Goal: Task Accomplishment & Management: Manage account settings

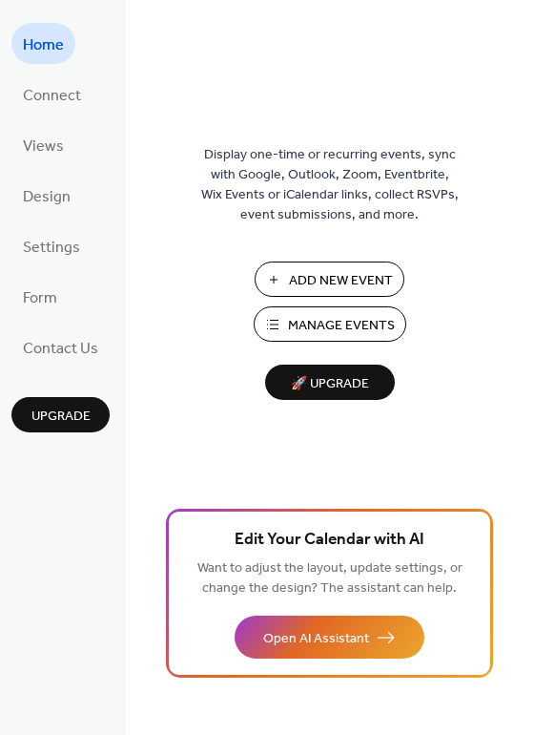
click at [345, 327] on span "Manage Events" at bounding box center [341, 326] width 107 height 20
click at [341, 319] on span "Manage Events" at bounding box center [341, 326] width 107 height 20
click at [371, 324] on span "Manage Events" at bounding box center [341, 326] width 107 height 20
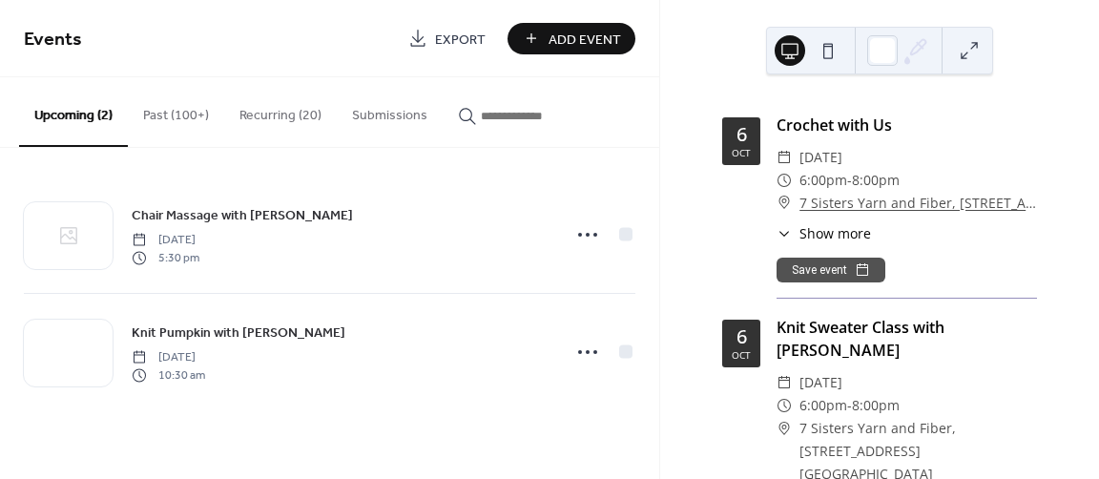
click at [169, 112] on button "Past (100+)" at bounding box center [176, 111] width 96 height 68
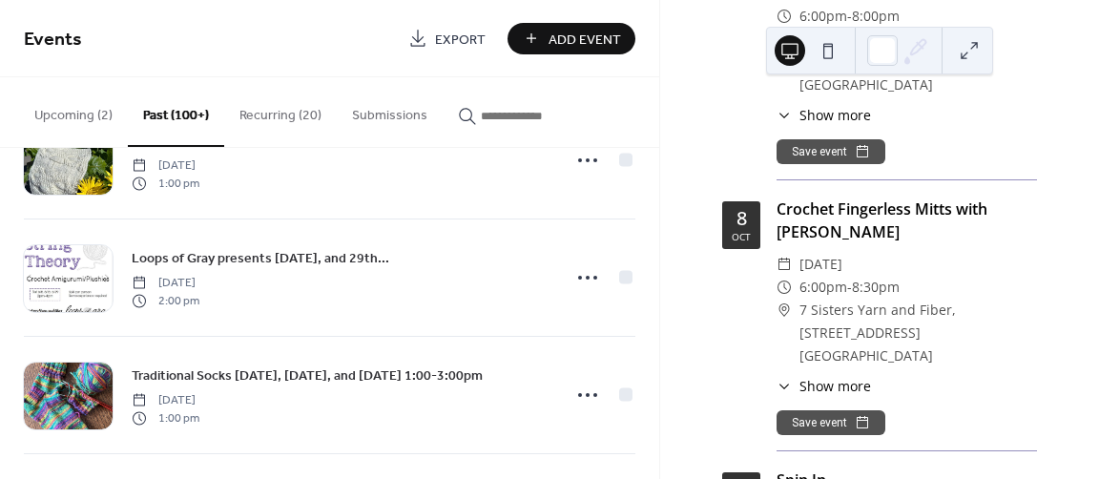
scroll to position [382, 0]
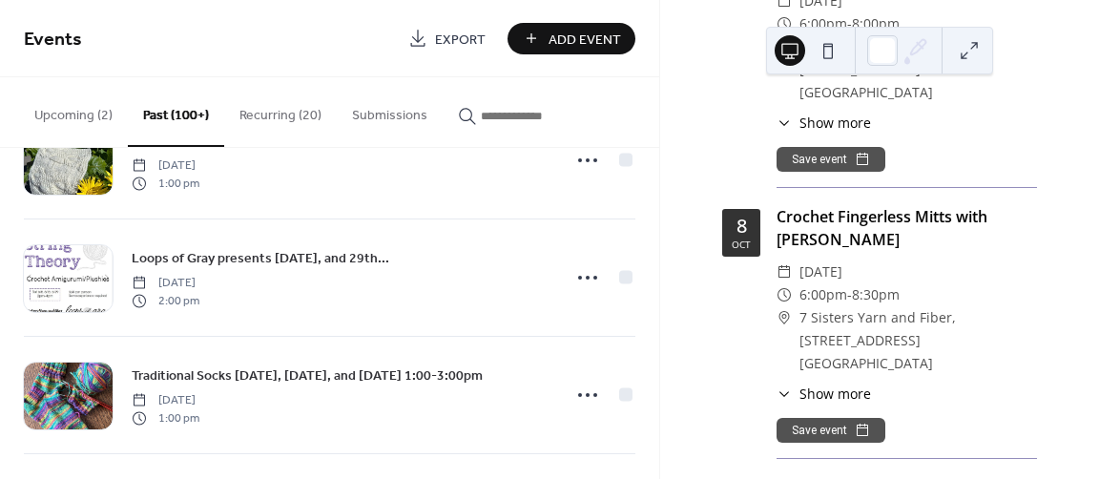
click at [805, 205] on div "Crochet Fingerless Mitts with [PERSON_NAME]" at bounding box center [907, 228] width 261 height 46
click at [59, 113] on button "Upcoming (2)" at bounding box center [73, 111] width 109 height 68
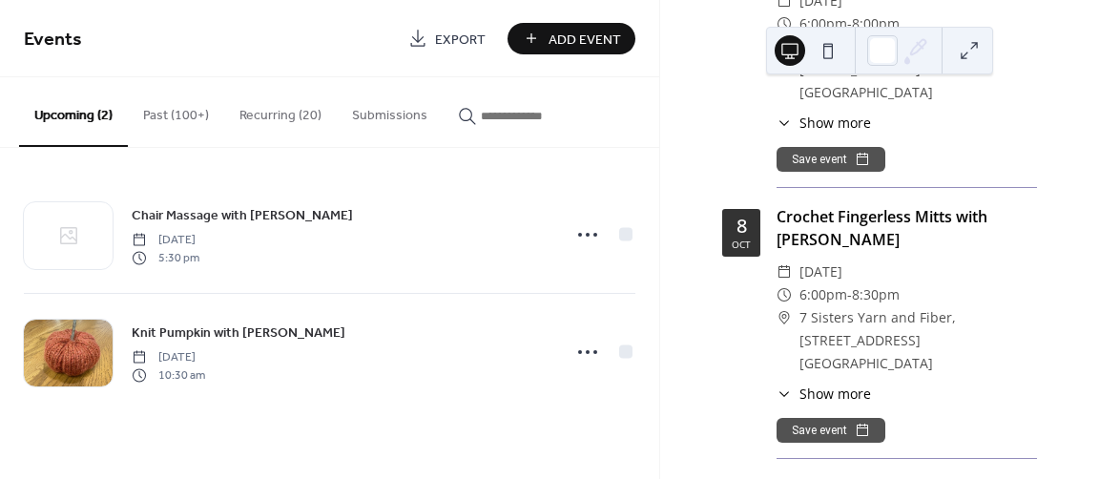
click at [873, 205] on div "Crochet Fingerless Mitts with Shirley ​ Wednesday, October 8, 2025 ​ 6:00pm - 8…" at bounding box center [907, 332] width 261 height 254
click at [781, 387] on icon at bounding box center [784, 394] width 15 height 15
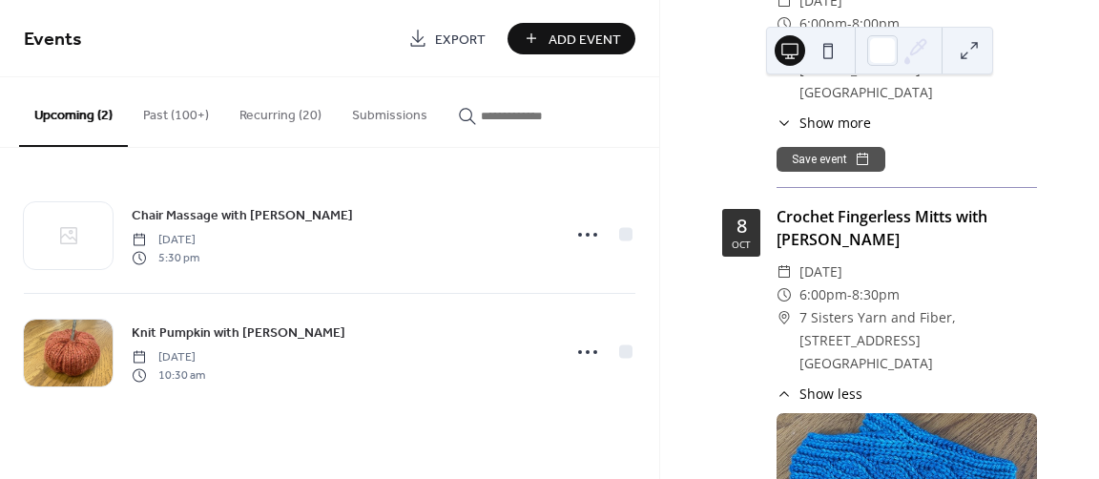
click at [889, 306] on span "7 Sisters Yarn and Fiber, [STREET_ADDRESS] [GEOGRAPHIC_DATA]" at bounding box center [919, 340] width 238 height 68
click at [843, 261] on span "[DATE]" at bounding box center [821, 272] width 43 height 23
click at [783, 205] on div "Crochet Fingerless Mitts with [PERSON_NAME]" at bounding box center [907, 228] width 261 height 46
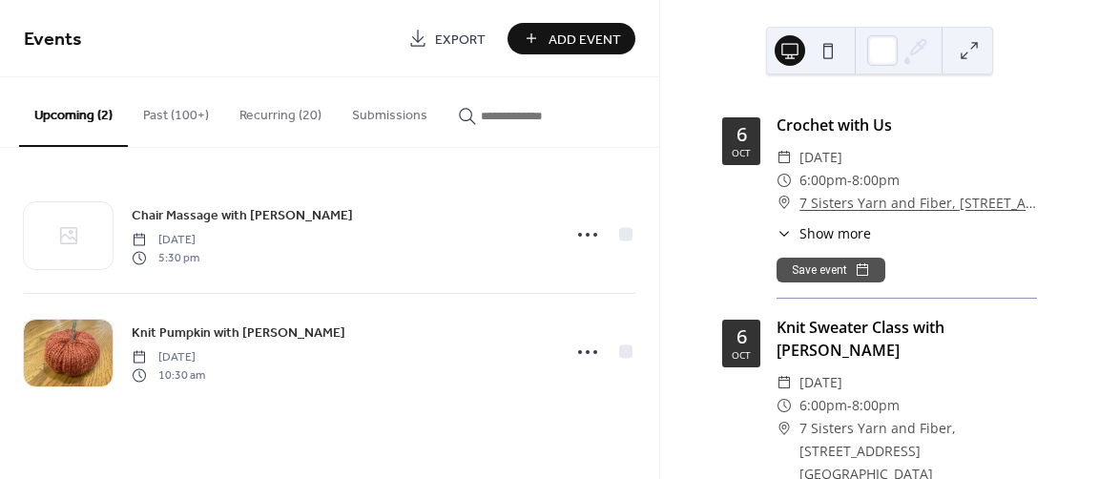
click at [239, 52] on span "Events" at bounding box center [209, 40] width 370 height 38
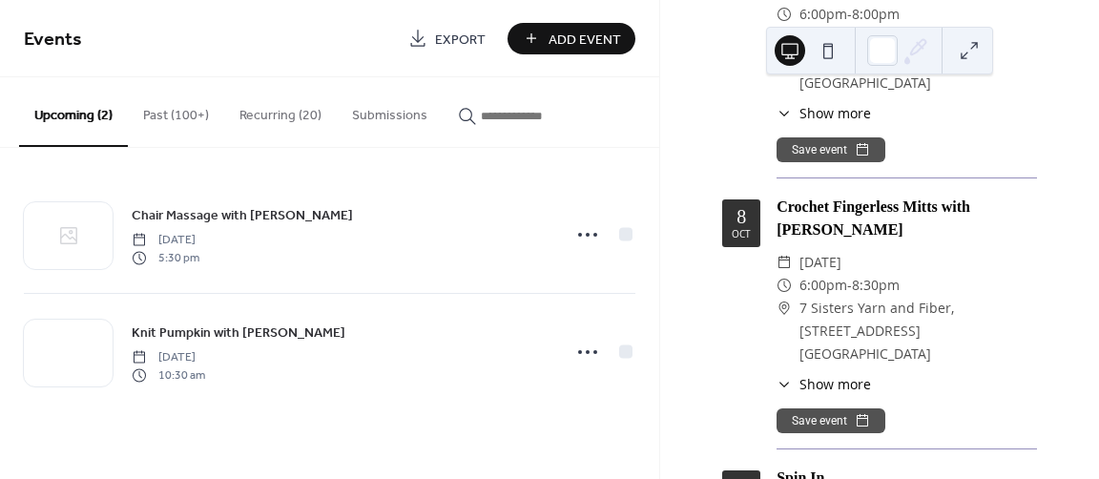
scroll to position [477, 0]
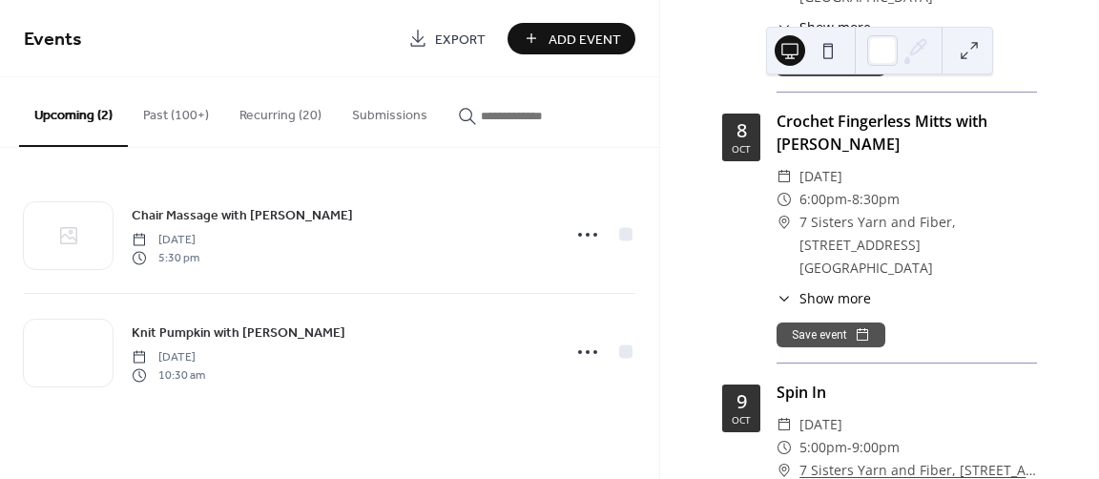
click at [823, 288] on span "Show more" at bounding box center [836, 298] width 72 height 20
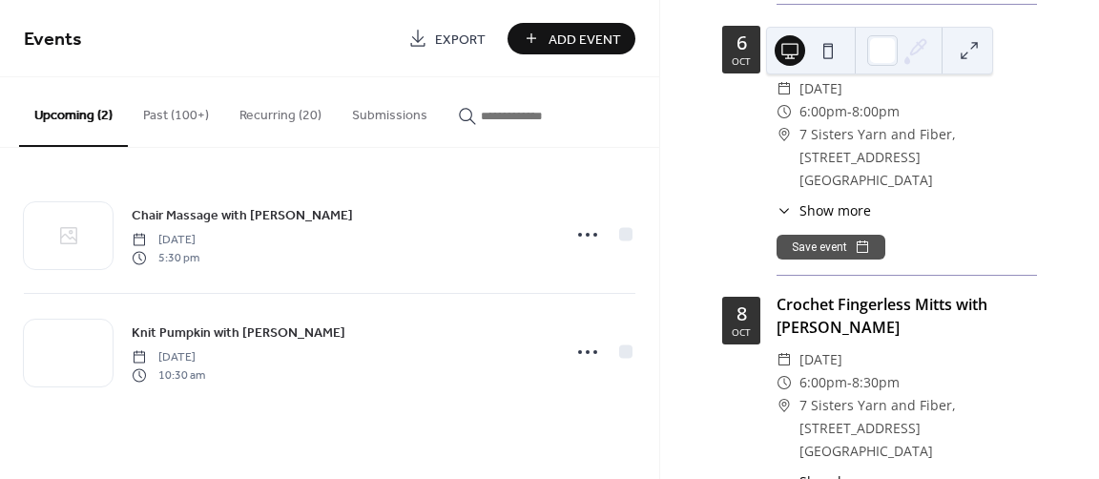
scroll to position [286, 0]
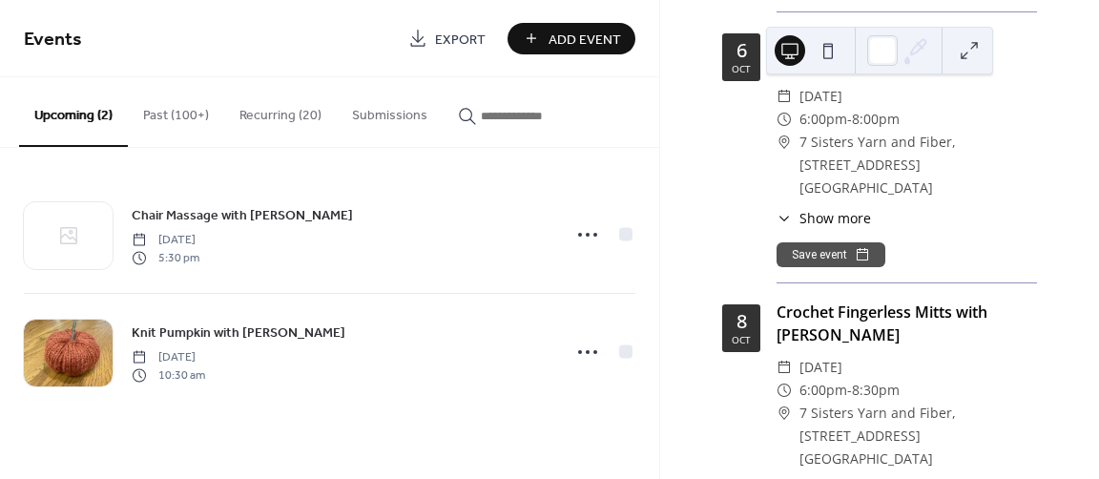
click at [261, 115] on button "Recurring (20)" at bounding box center [280, 111] width 113 height 68
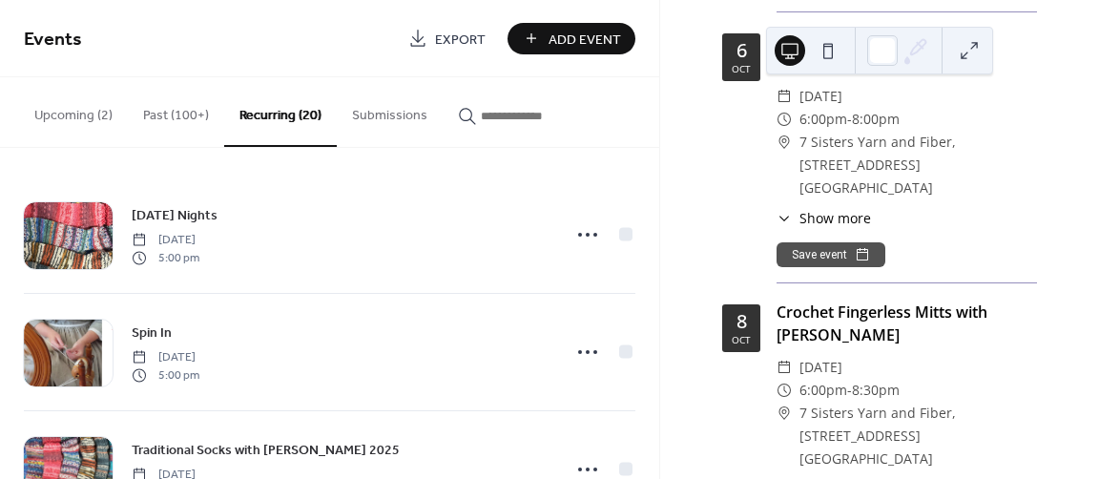
click at [481, 112] on input "button" at bounding box center [538, 116] width 115 height 20
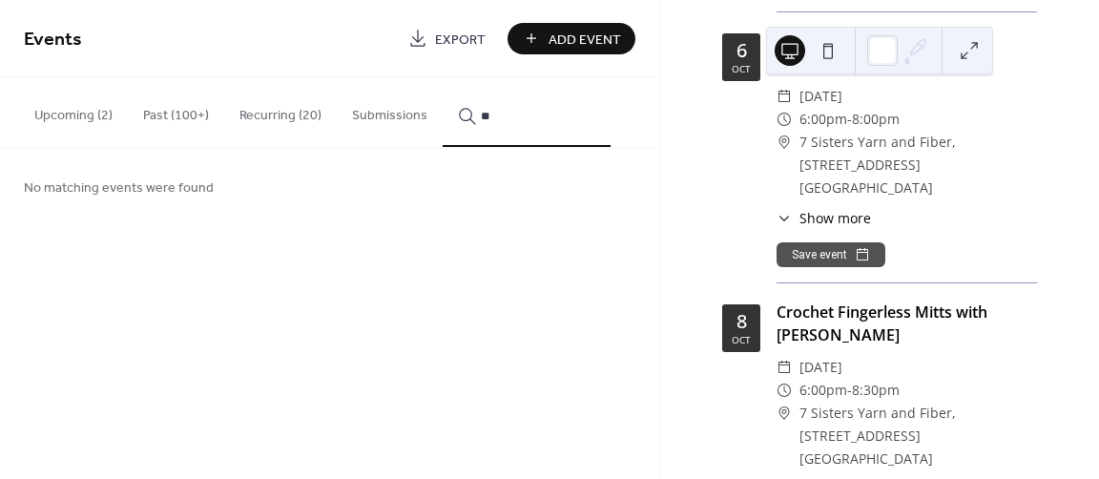
type input "*"
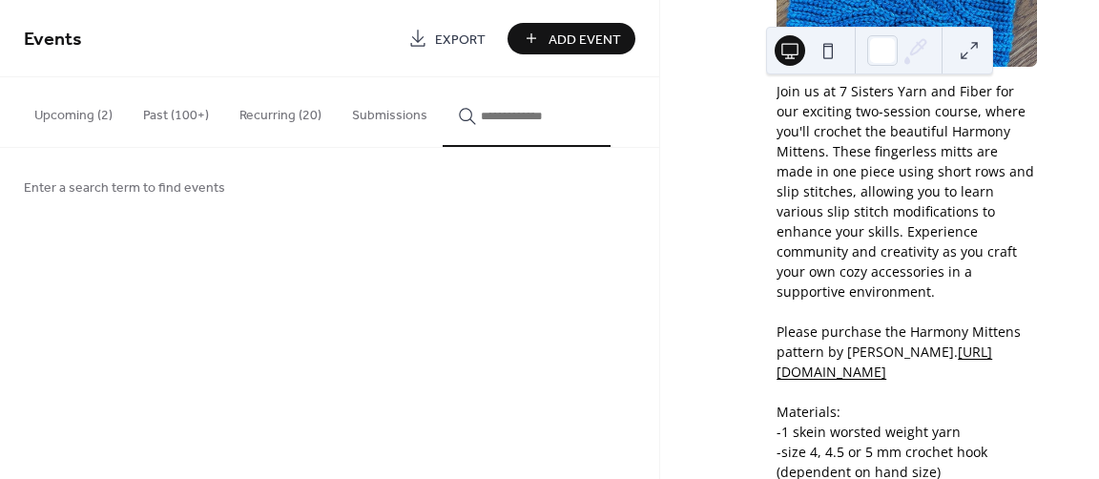
scroll to position [954, 0]
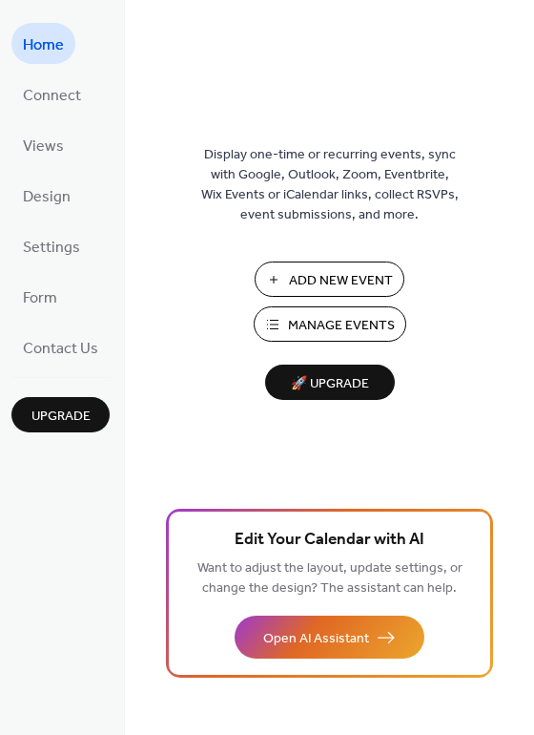
click at [323, 327] on span "Manage Events" at bounding box center [341, 326] width 107 height 20
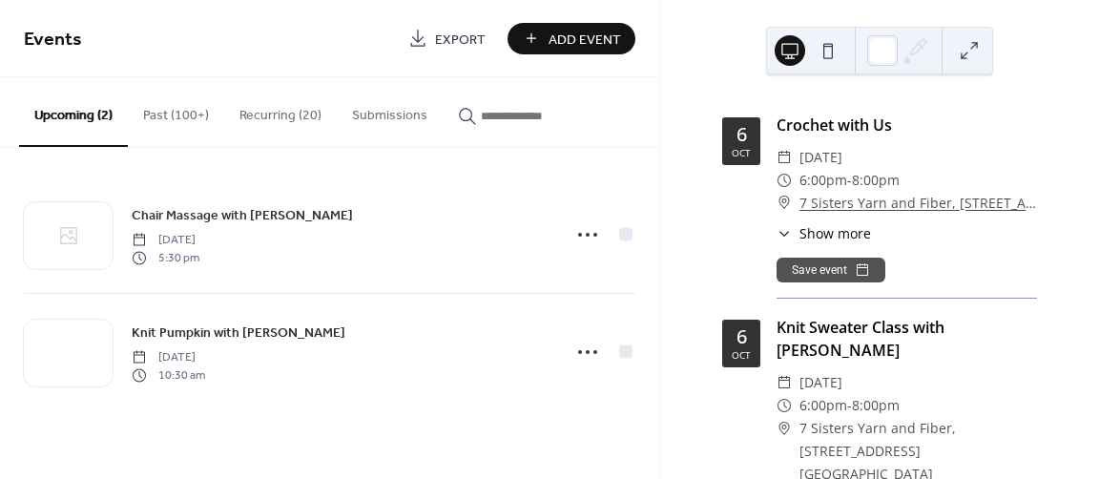
click at [393, 119] on button "Submissions" at bounding box center [390, 111] width 106 height 68
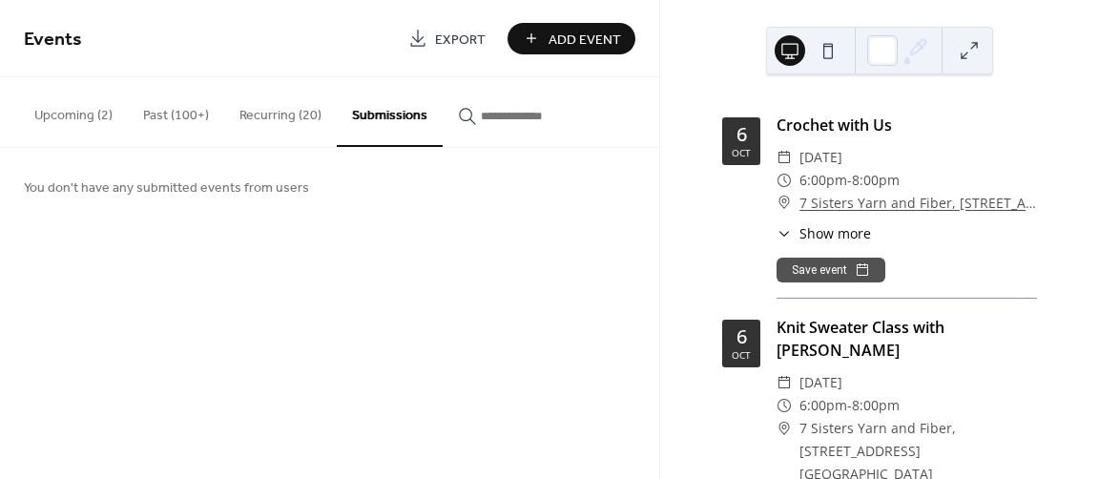
click at [279, 115] on button "Recurring (20)" at bounding box center [280, 111] width 113 height 68
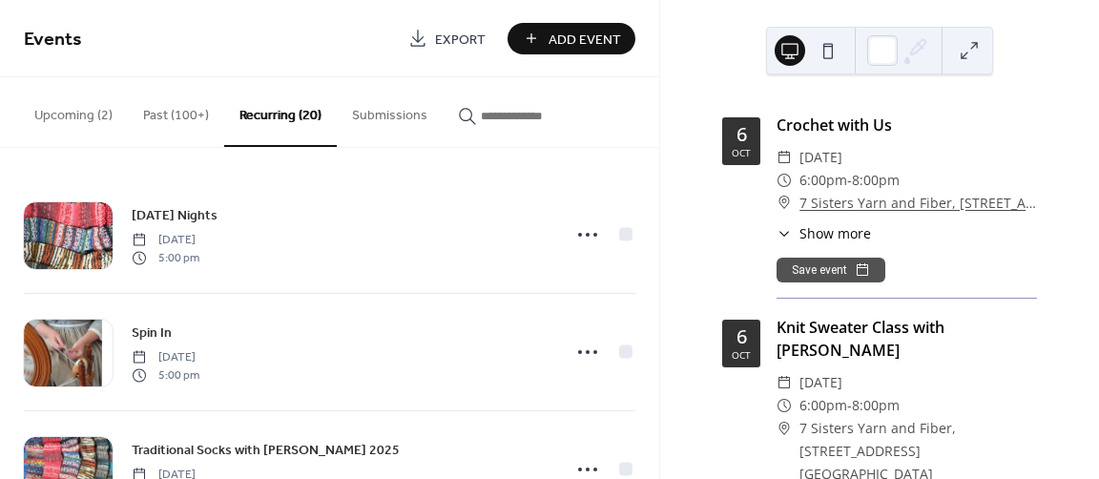
click at [160, 117] on button "Past (100+)" at bounding box center [176, 111] width 96 height 68
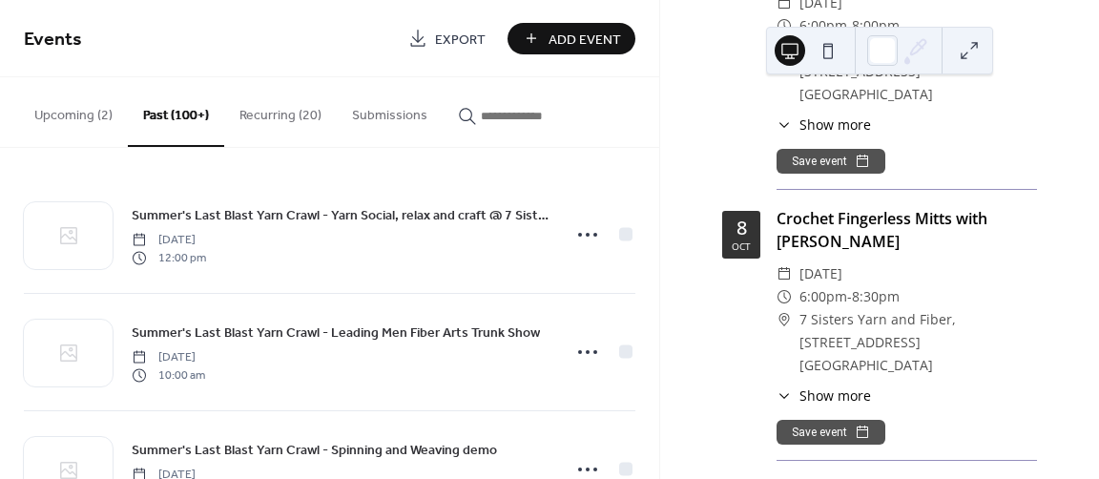
scroll to position [382, 0]
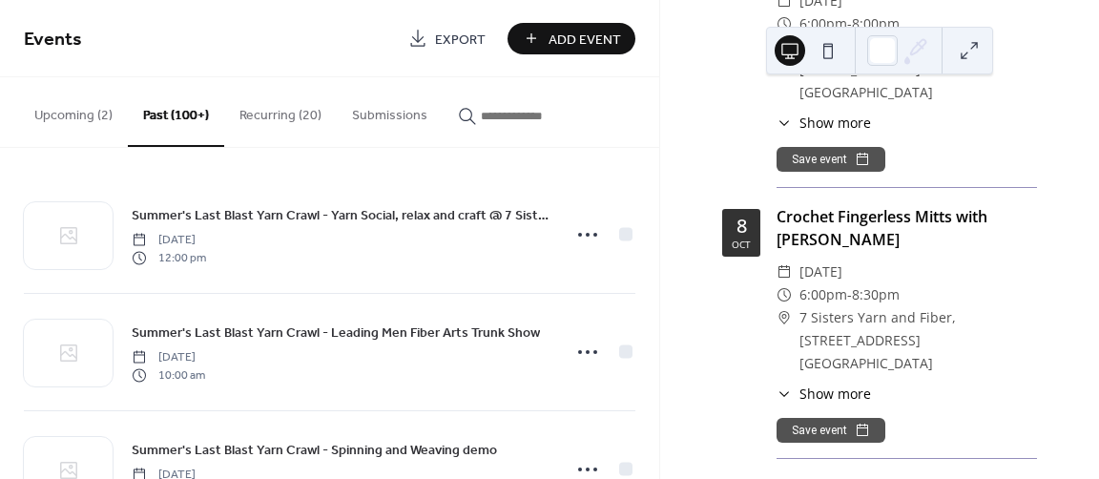
click at [820, 384] on span "Show more" at bounding box center [836, 394] width 72 height 20
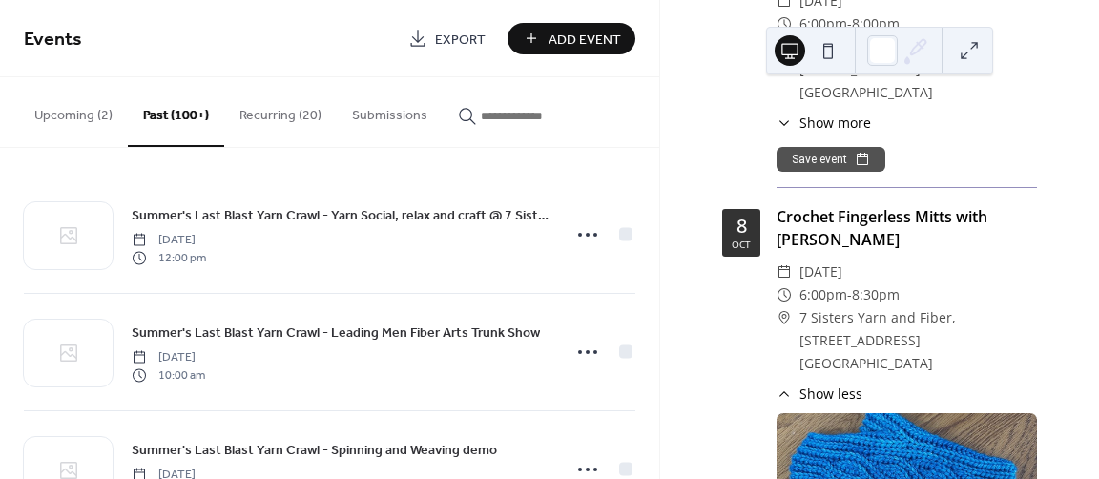
click at [826, 205] on div "Crochet Fingerless Mitts with Shirley" at bounding box center [907, 228] width 261 height 46
click at [796, 306] on div "​ 7 Sisters Yarn and Fiber, 5817 South Lindbergh Blvd. St. Louis MO 63123" at bounding box center [907, 340] width 261 height 68
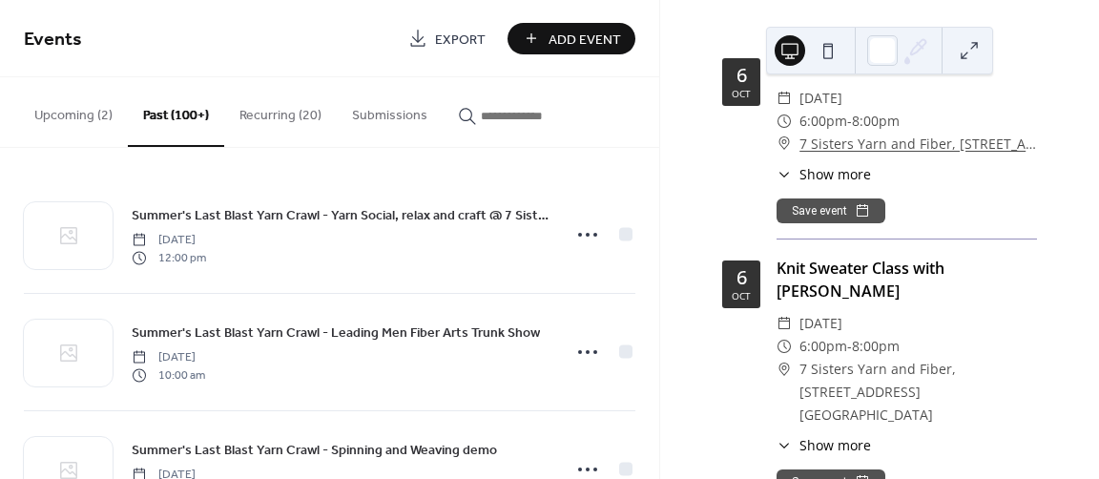
scroll to position [0, 0]
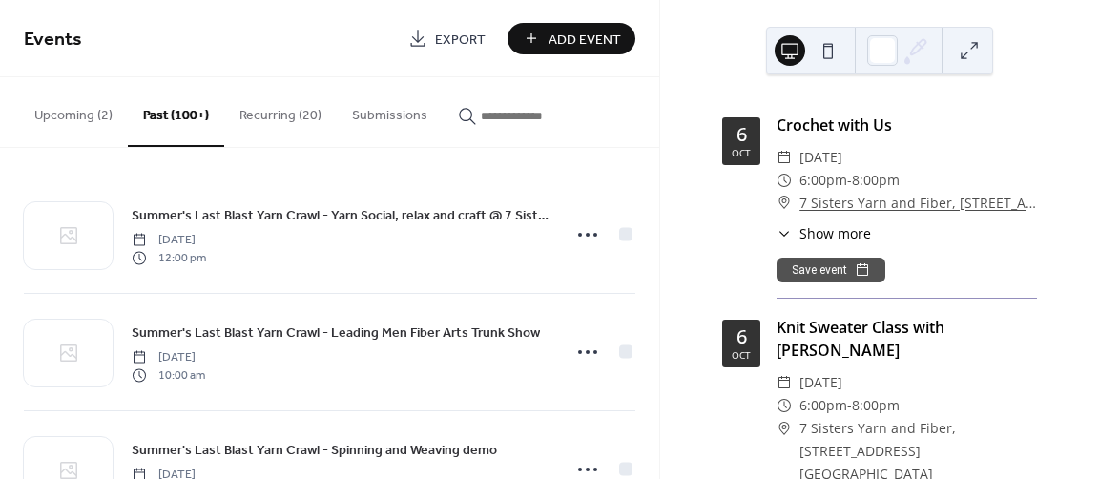
click at [44, 104] on button "Upcoming (2)" at bounding box center [73, 111] width 109 height 68
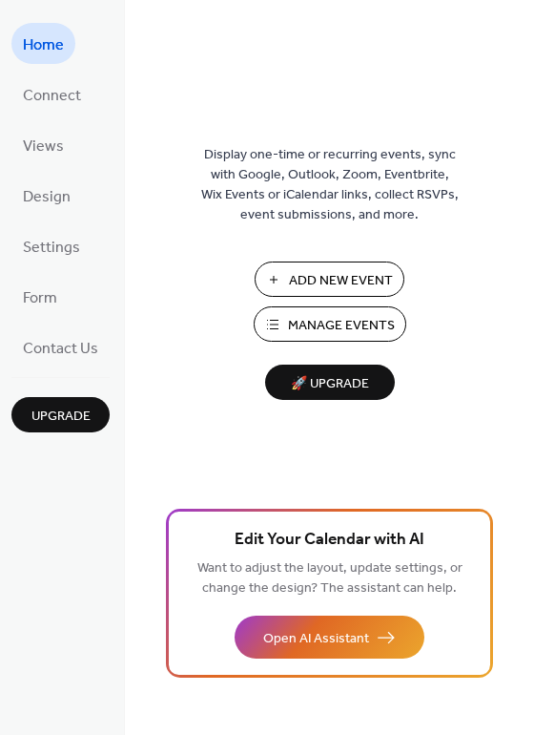
click at [327, 322] on span "Manage Events" at bounding box center [341, 326] width 107 height 20
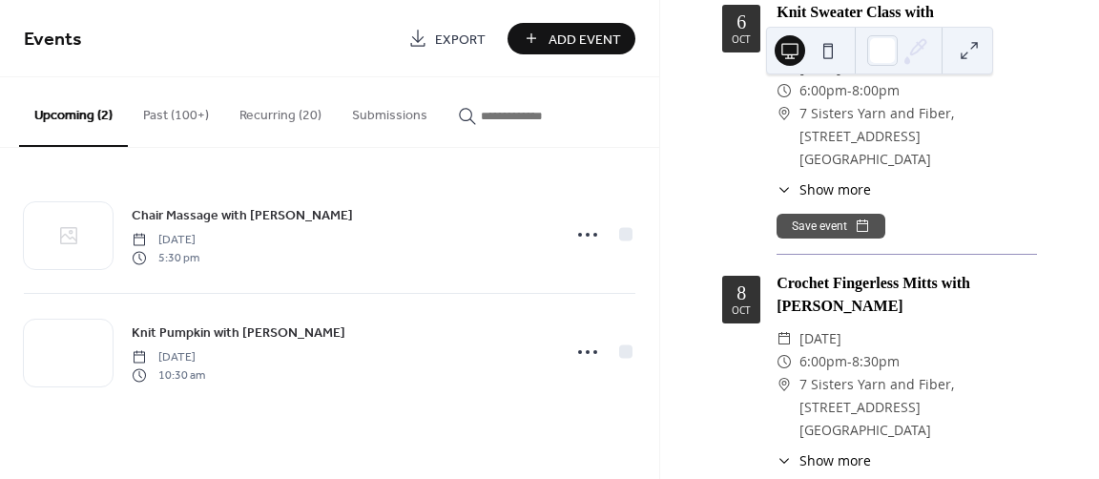
scroll to position [286, 0]
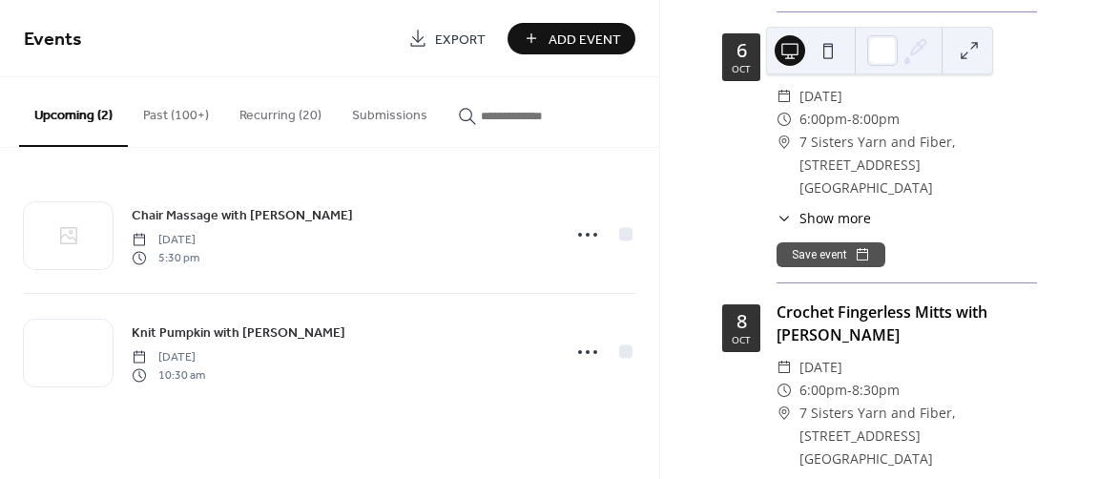
click at [811, 301] on div "Crochet Fingerless Mitts with Shirley" at bounding box center [907, 324] width 261 height 46
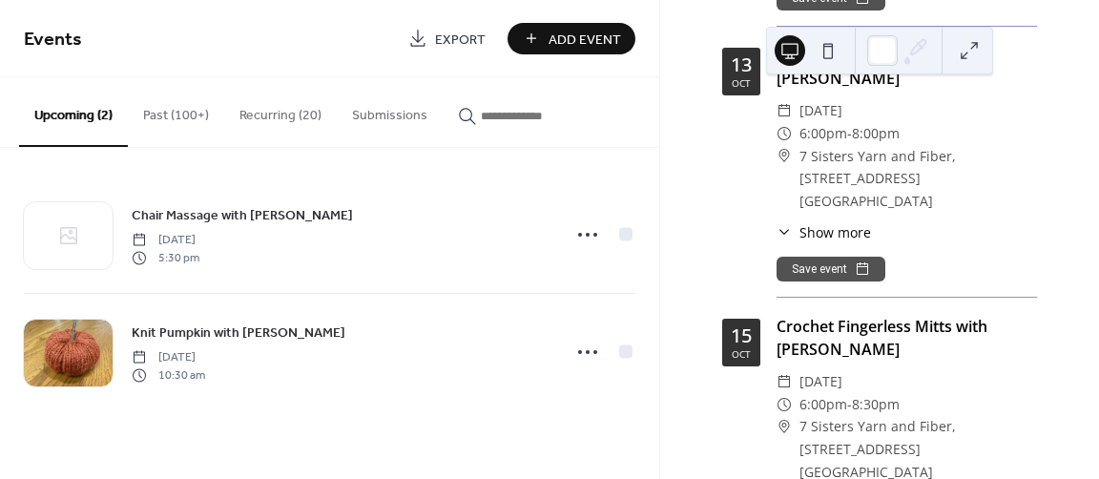
scroll to position [2290, 0]
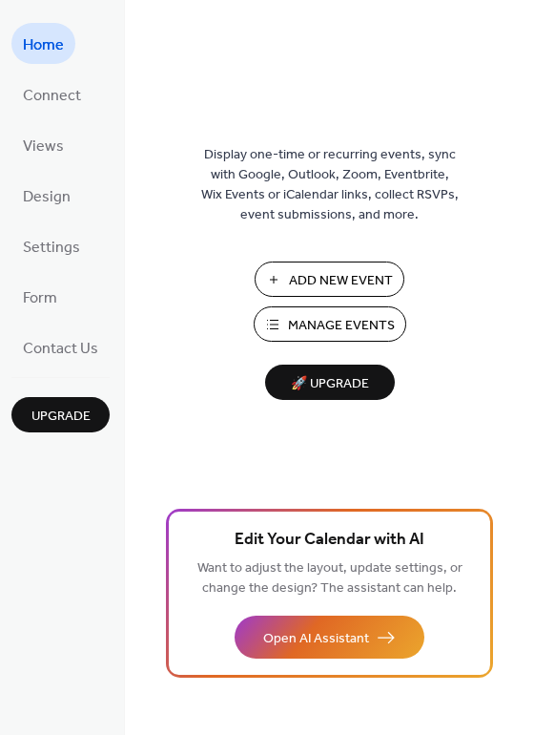
click at [322, 329] on span "Manage Events" at bounding box center [341, 326] width 107 height 20
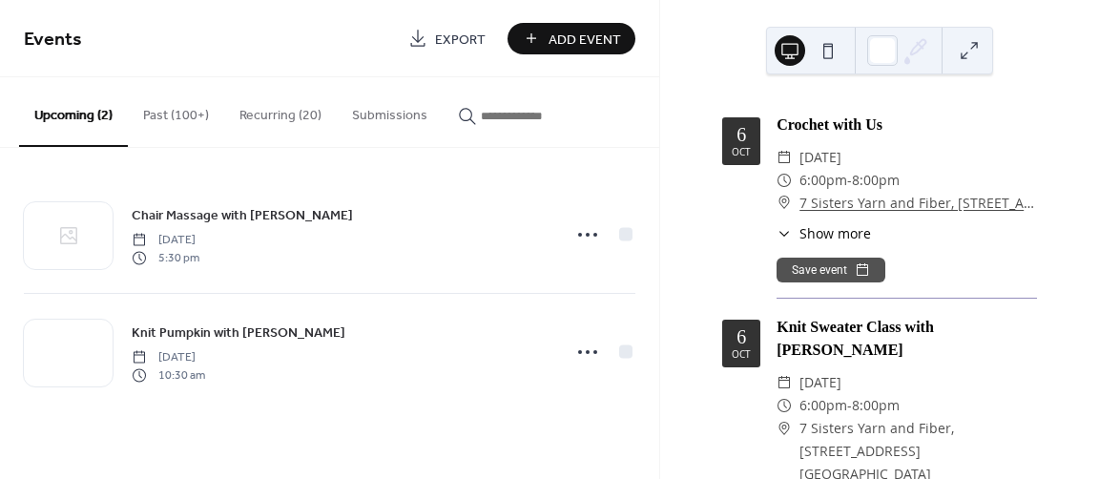
click at [176, 115] on button "Past (100+)" at bounding box center [176, 111] width 96 height 68
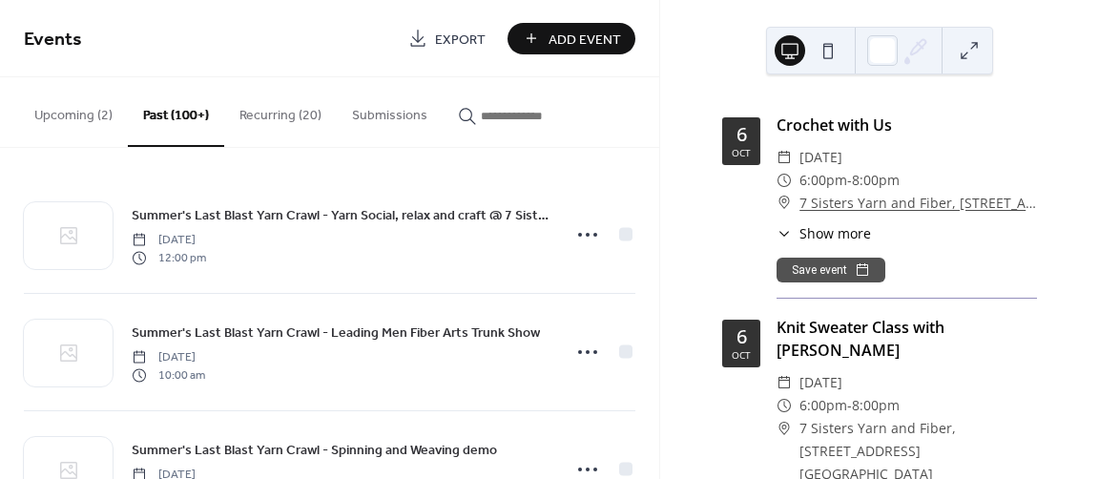
click at [258, 110] on button "Recurring (20)" at bounding box center [280, 111] width 113 height 68
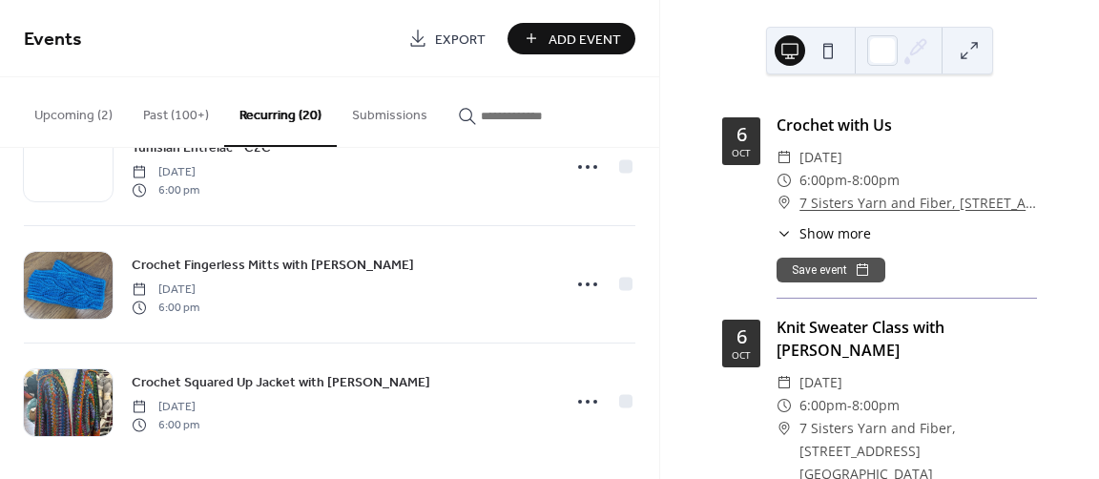
scroll to position [2065, 0]
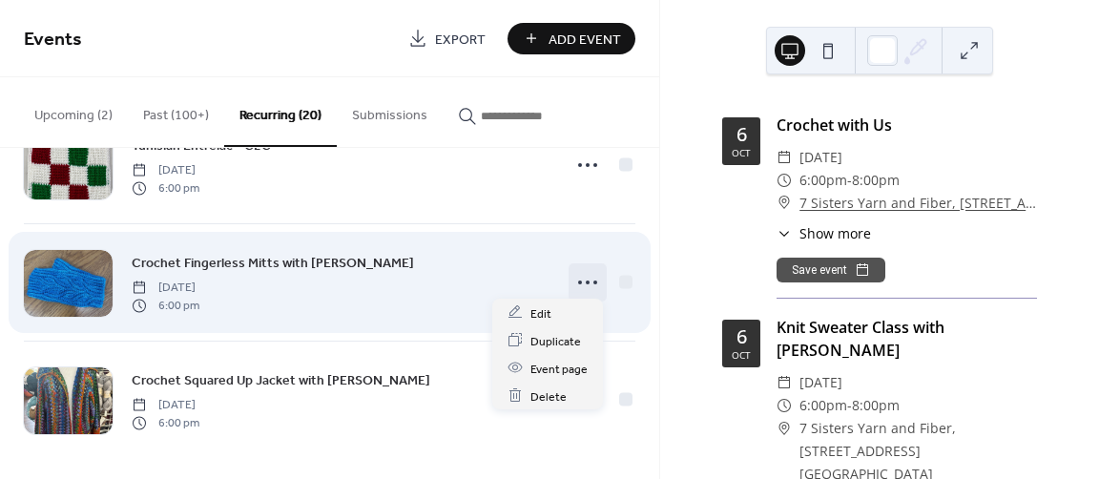
click at [583, 277] on icon at bounding box center [588, 282] width 31 height 31
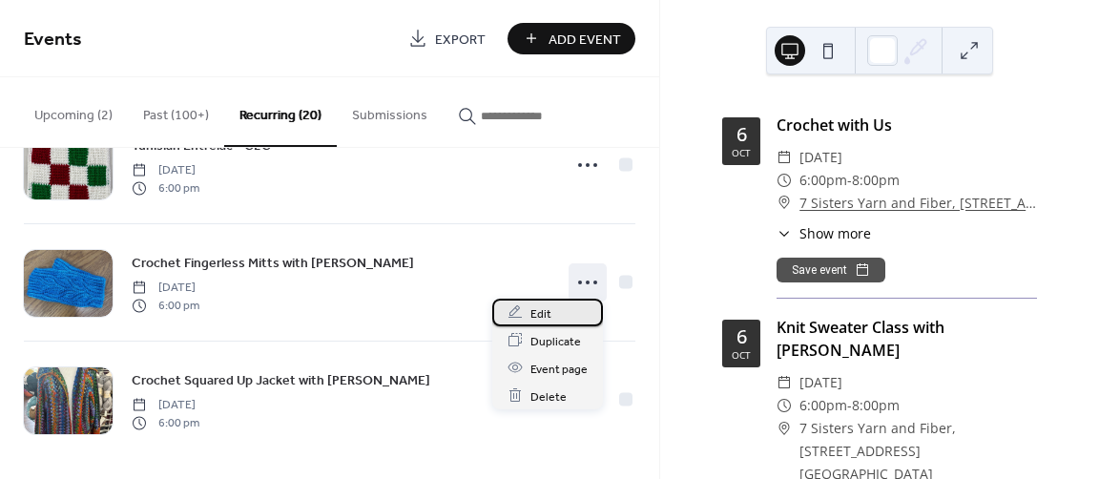
click at [528, 304] on div "Edit" at bounding box center [547, 313] width 111 height 28
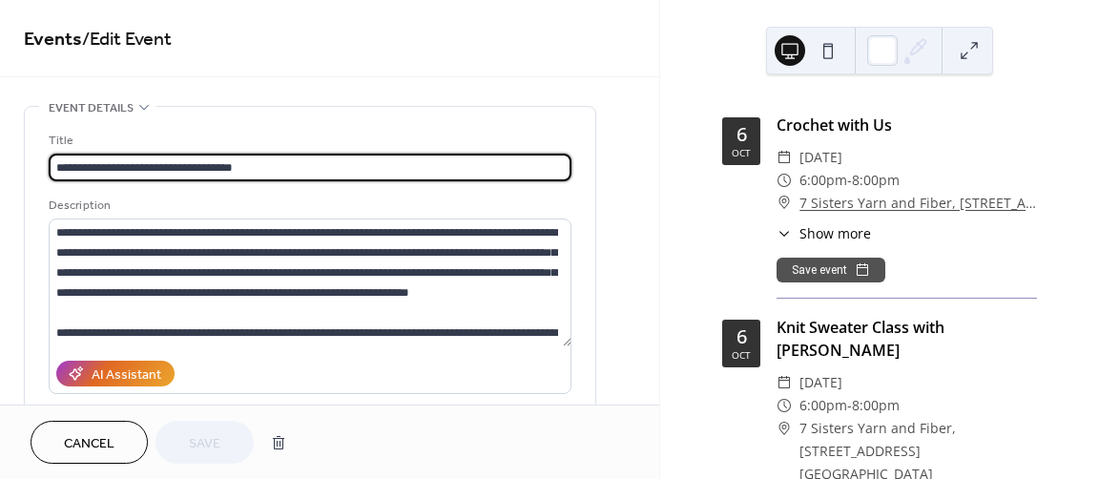
type input "**********"
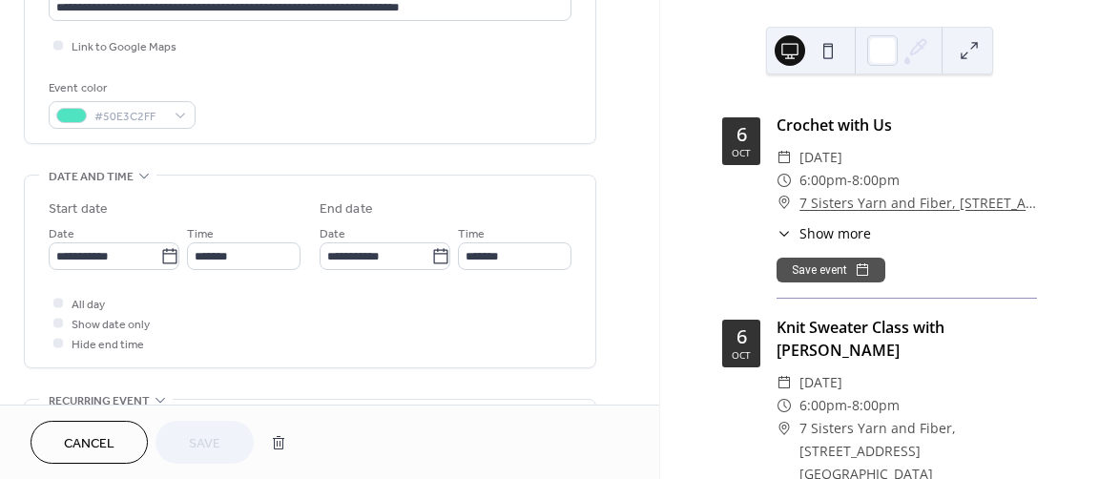
scroll to position [477, 0]
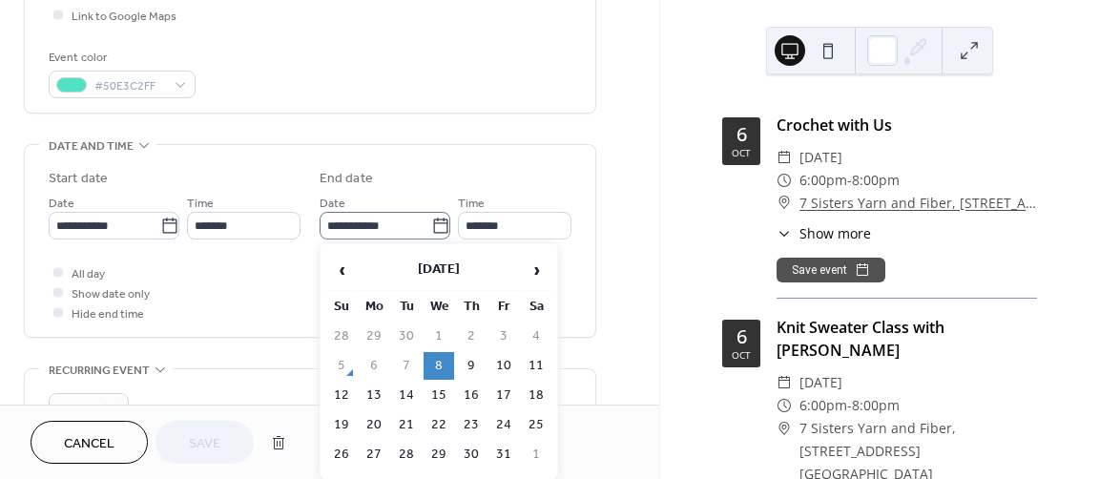
click at [437, 225] on icon at bounding box center [440, 226] width 19 height 19
click at [431, 225] on input "**********" at bounding box center [376, 226] width 112 height 28
click at [437, 388] on td "15" at bounding box center [439, 396] width 31 height 28
type input "**********"
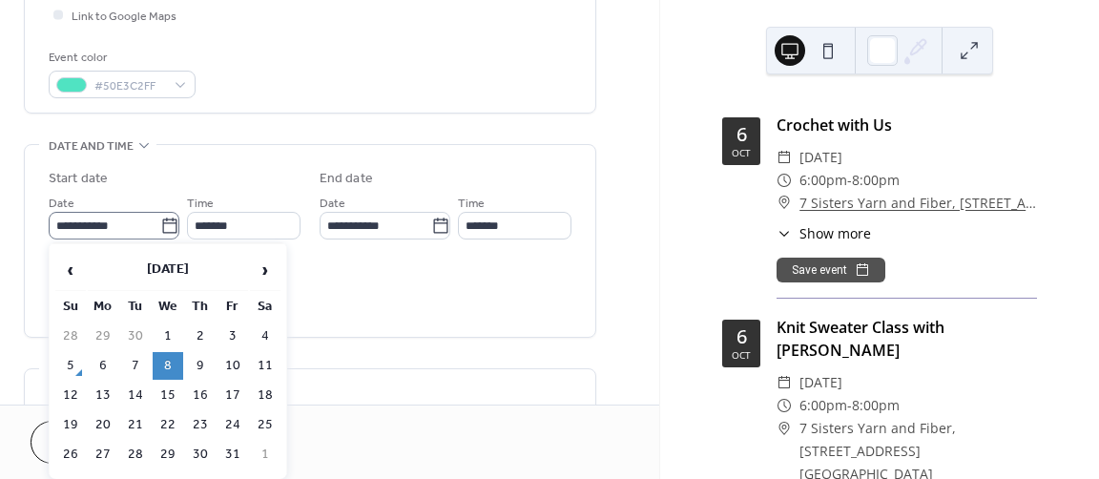
click at [166, 230] on icon at bounding box center [169, 226] width 19 height 19
click at [160, 230] on input "**********" at bounding box center [105, 226] width 112 height 28
click at [173, 393] on td "15" at bounding box center [168, 396] width 31 height 28
type input "**********"
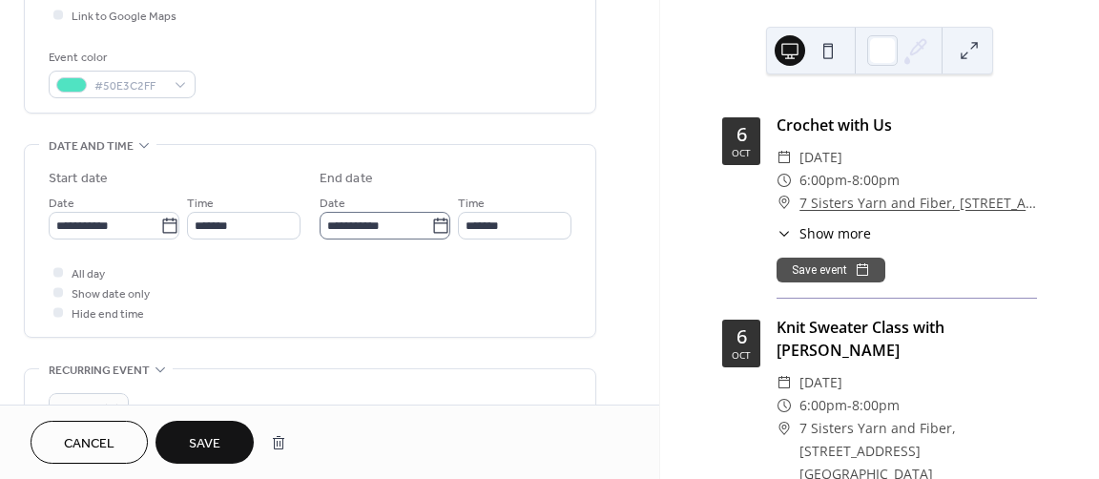
click at [431, 228] on icon at bounding box center [440, 226] width 19 height 19
click at [429, 228] on input "**********" at bounding box center [376, 226] width 112 height 28
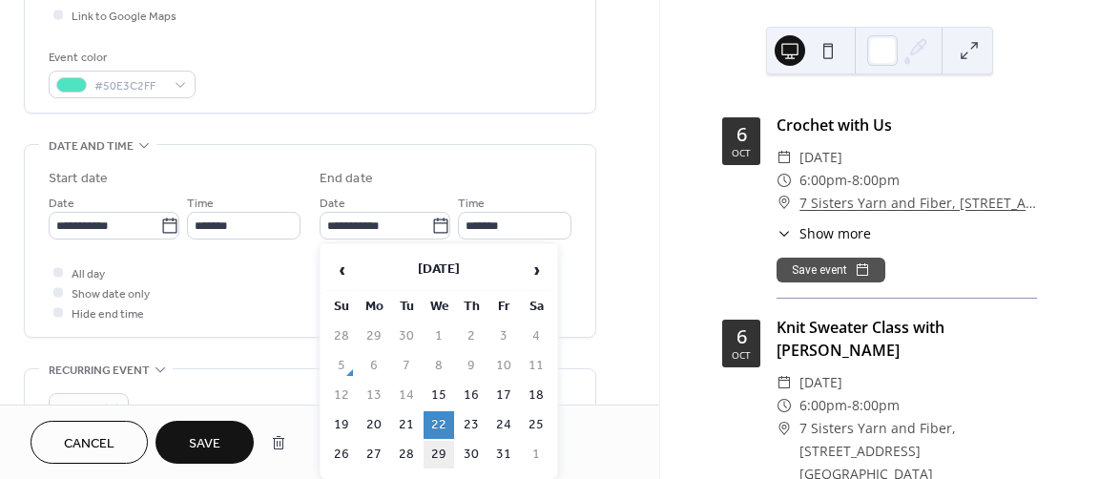
click at [438, 444] on td "29" at bounding box center [439, 455] width 31 height 28
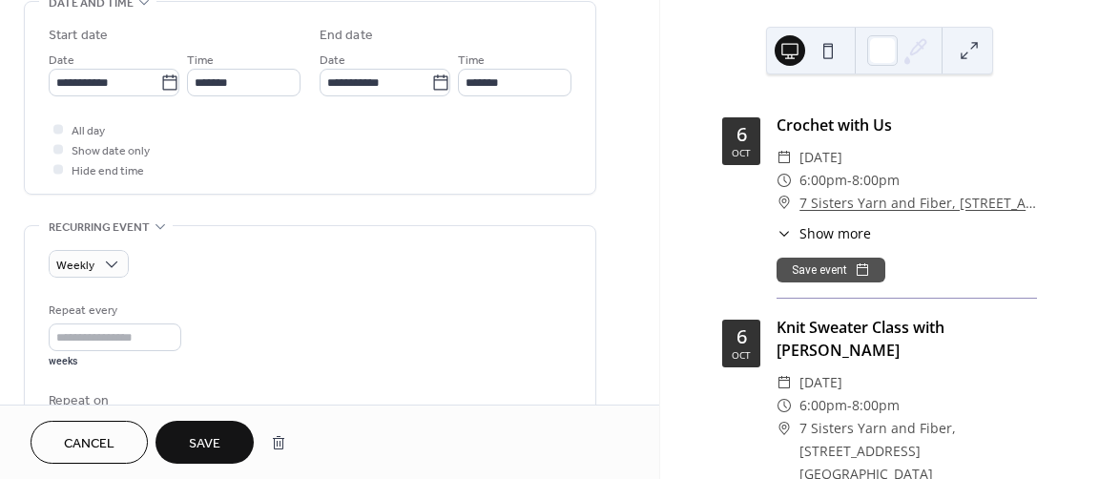
scroll to position [668, 0]
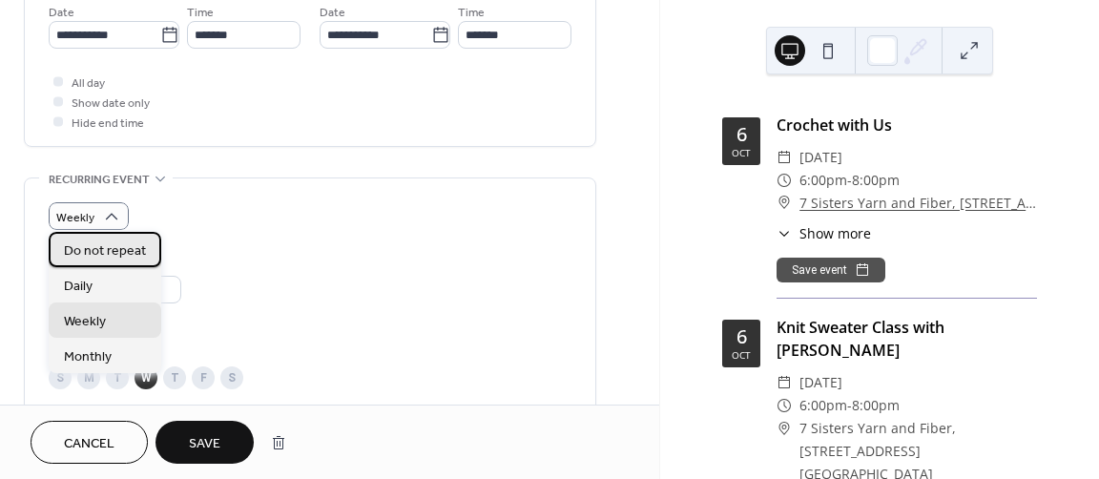
click at [134, 251] on span "Do not repeat" at bounding box center [105, 251] width 82 height 20
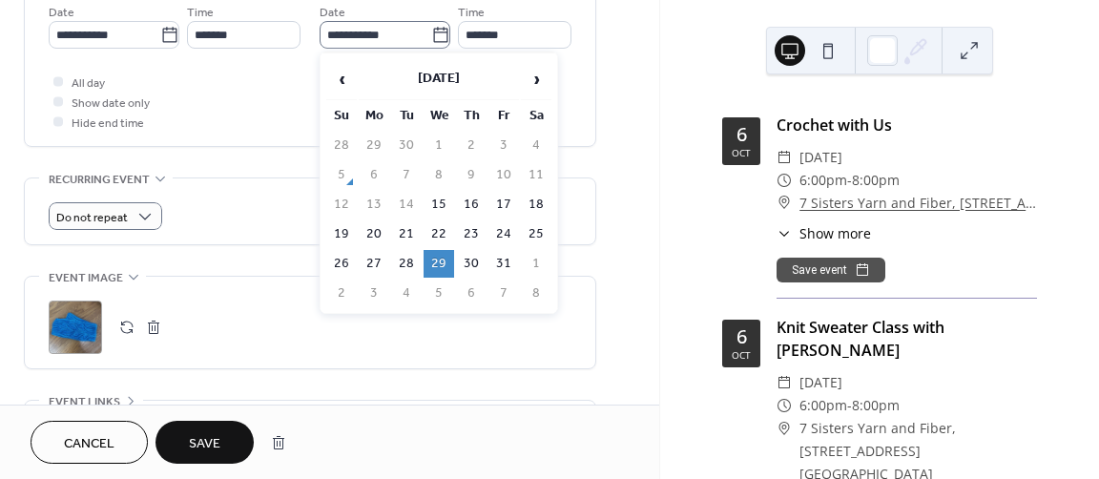
click at [431, 36] on icon at bounding box center [440, 35] width 19 height 19
click at [430, 36] on input "**********" at bounding box center [376, 35] width 112 height 28
click at [447, 200] on td "15" at bounding box center [439, 205] width 31 height 28
type input "**********"
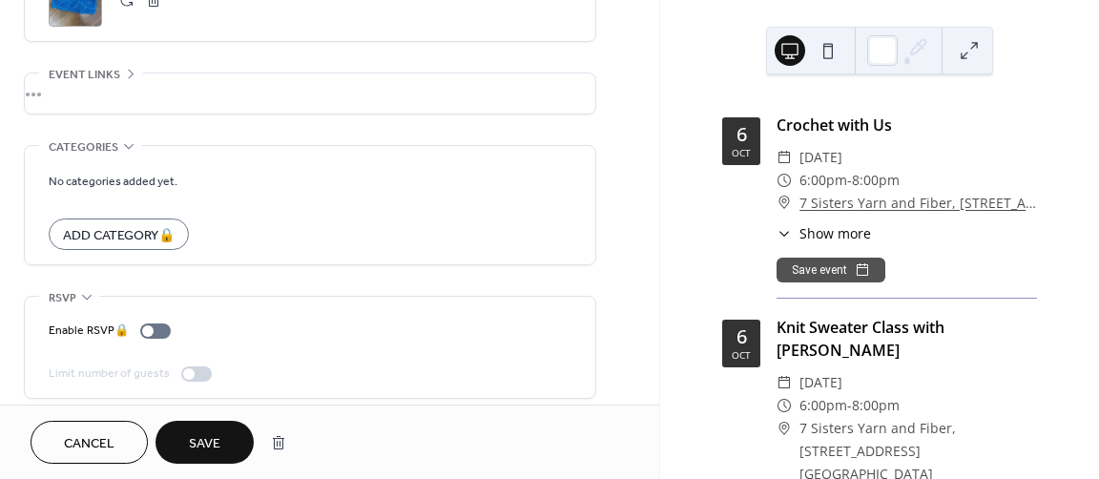
scroll to position [1004, 0]
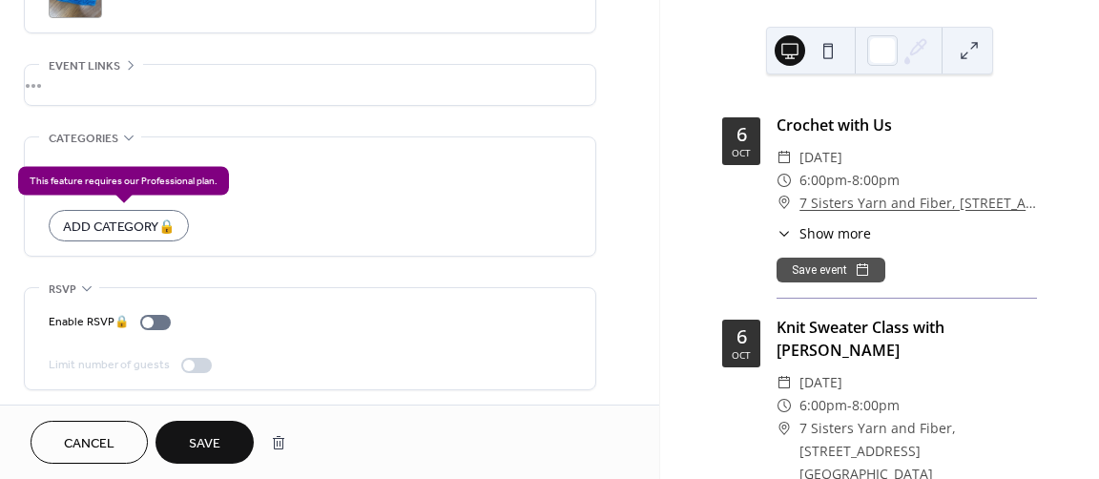
click at [88, 223] on div "Add Category 🔒" at bounding box center [119, 225] width 140 height 31
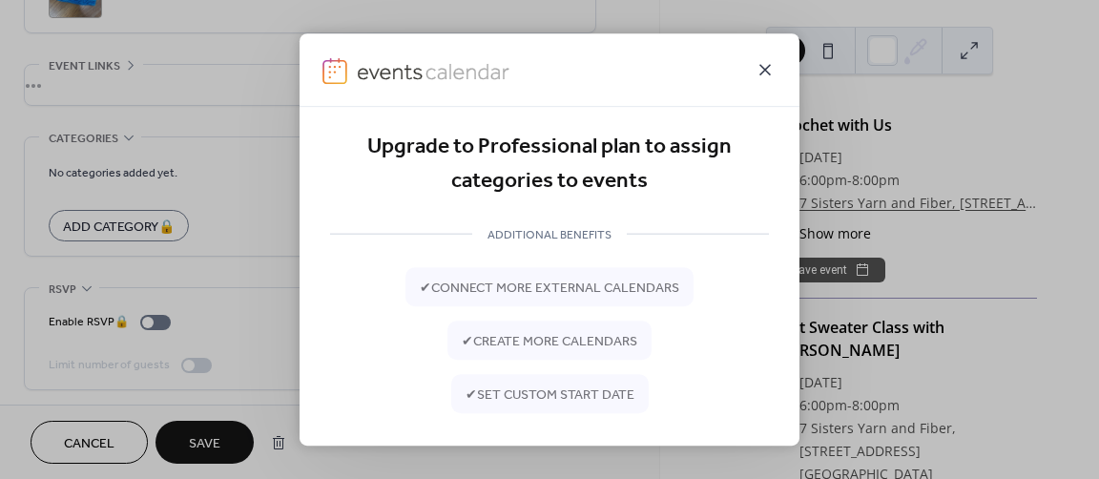
click at [777, 64] on icon at bounding box center [765, 69] width 23 height 23
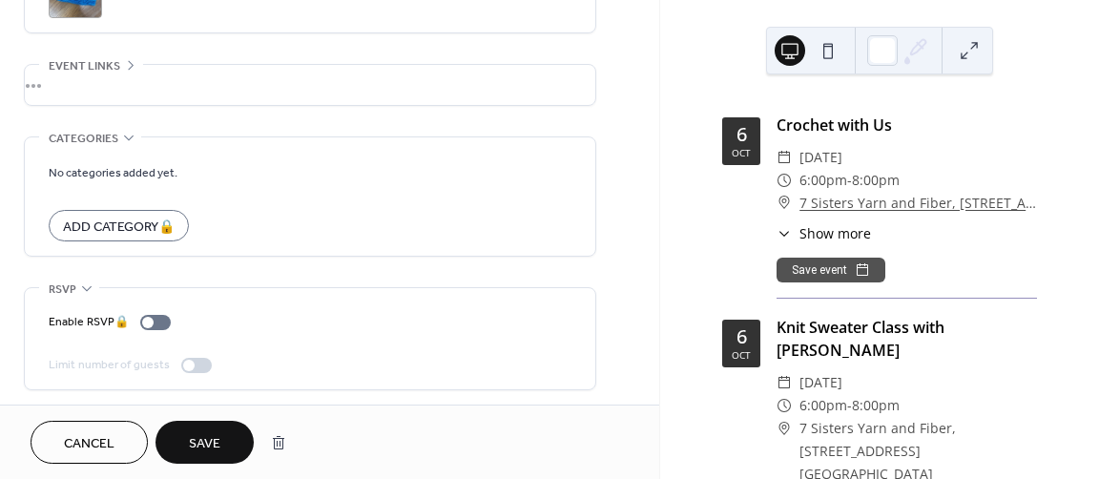
click at [206, 442] on span "Save" at bounding box center [204, 444] width 31 height 20
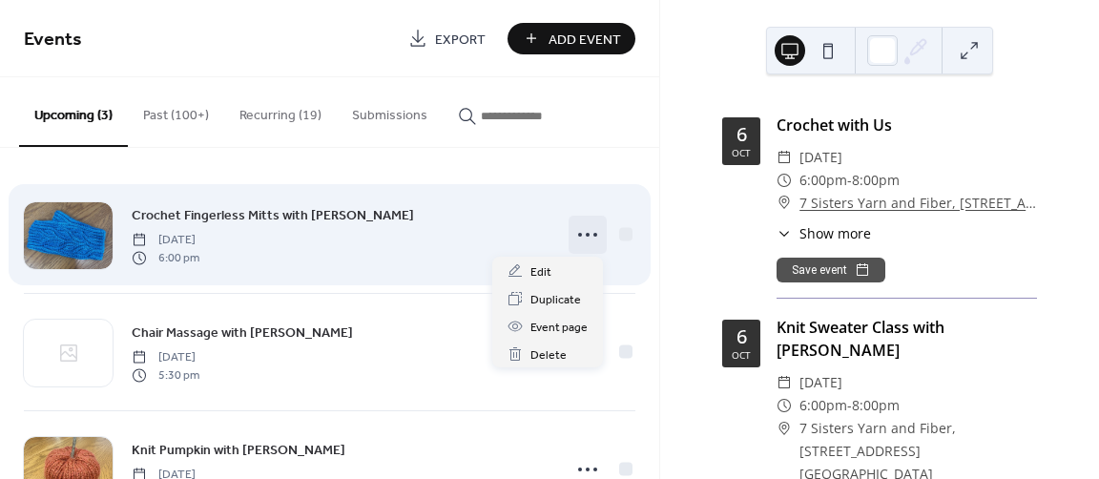
click at [587, 228] on icon at bounding box center [588, 235] width 31 height 31
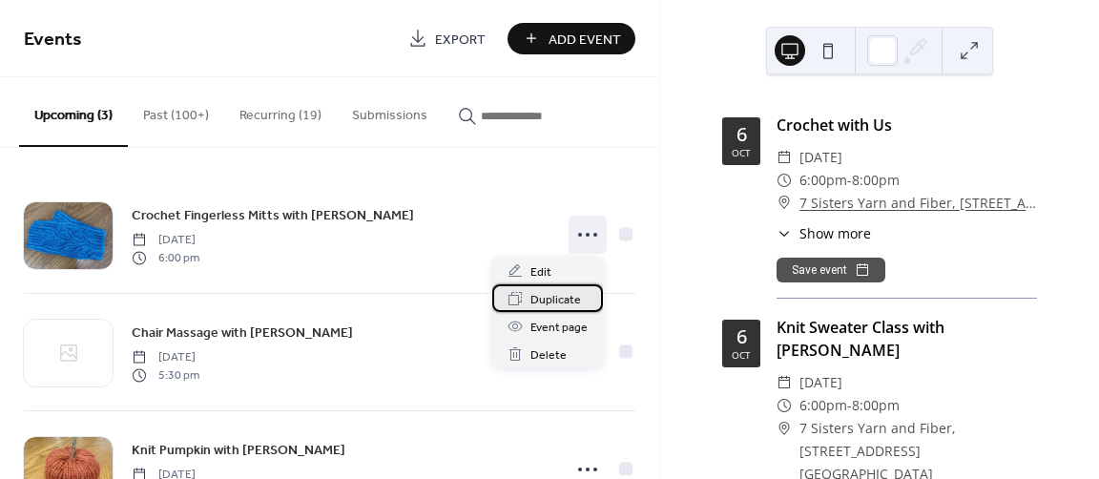
click at [540, 300] on span "Duplicate" at bounding box center [556, 300] width 51 height 20
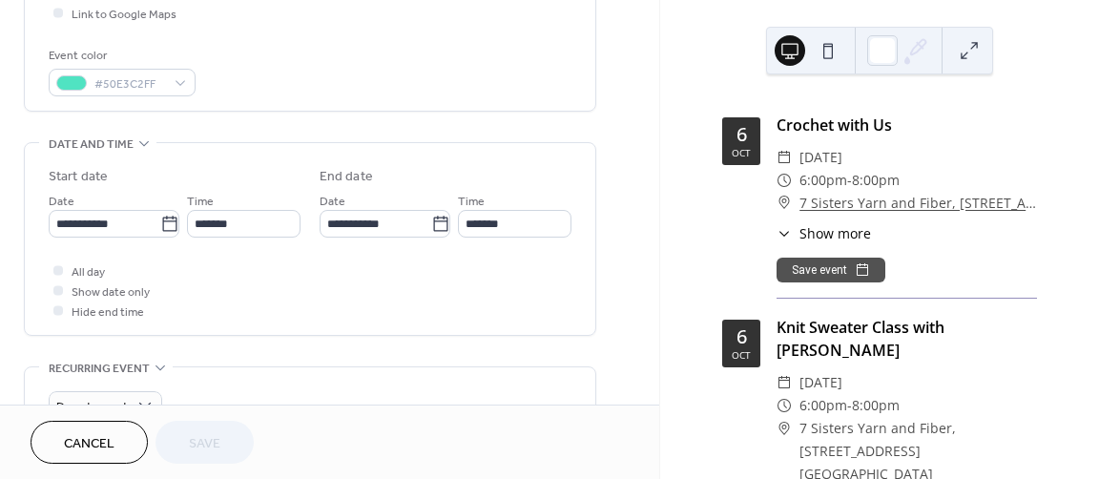
scroll to position [573, 0]
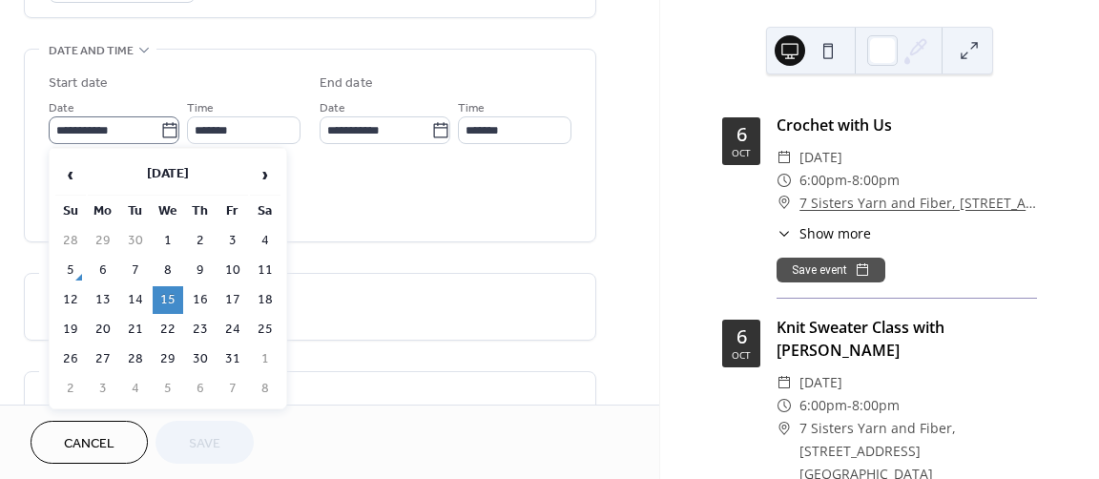
click at [165, 132] on icon at bounding box center [169, 130] width 19 height 19
click at [160, 132] on input "**********" at bounding box center [105, 130] width 112 height 28
click at [167, 358] on td "29" at bounding box center [168, 359] width 31 height 28
type input "**********"
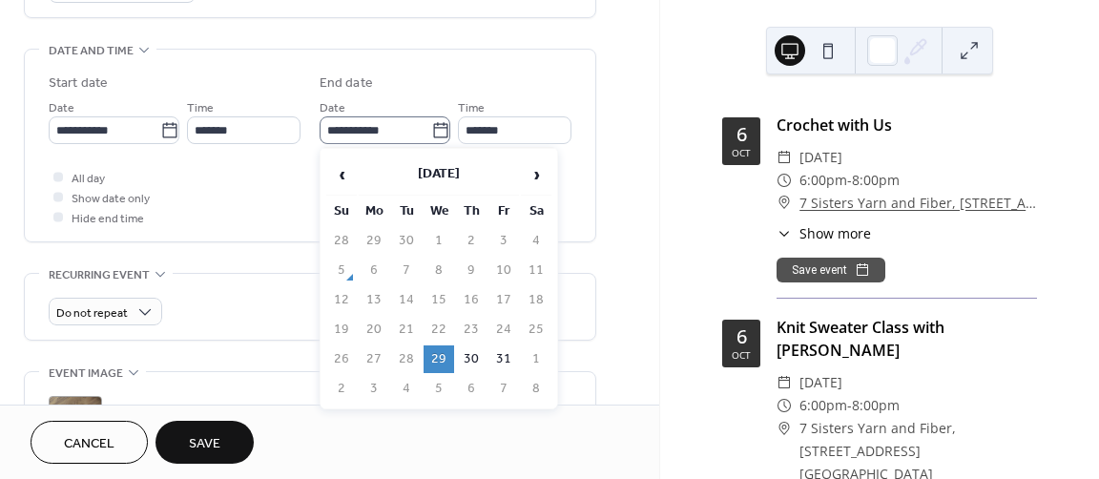
click at [447, 129] on label "**********" at bounding box center [385, 130] width 131 height 28
click at [431, 129] on input "**********" at bounding box center [376, 130] width 112 height 28
click at [428, 358] on td "29" at bounding box center [439, 359] width 31 height 28
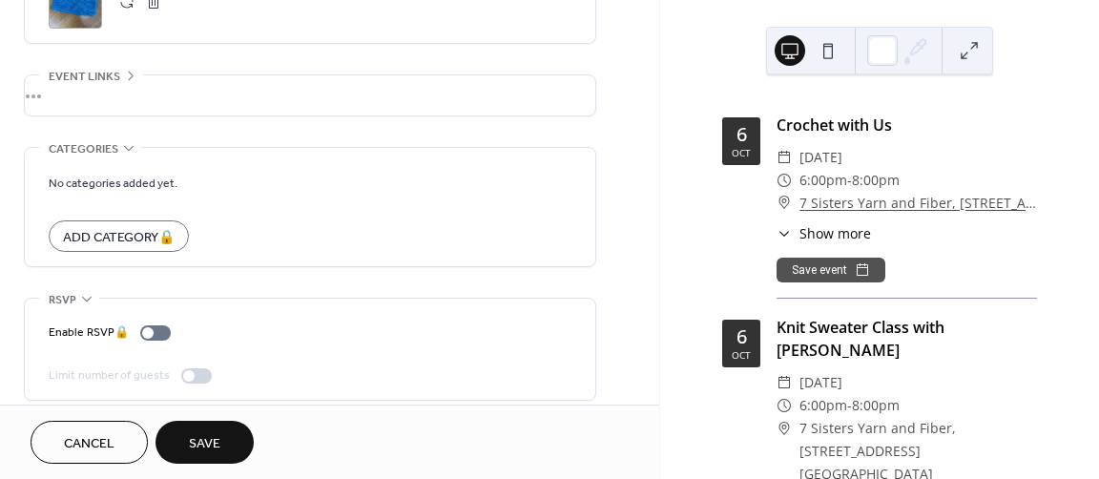
scroll to position [1004, 0]
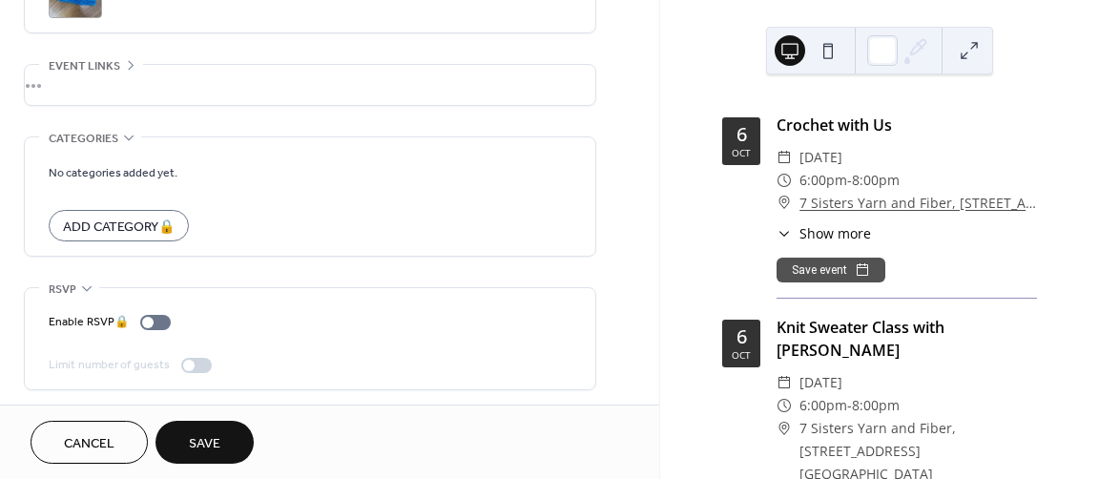
click at [204, 438] on span "Save" at bounding box center [204, 444] width 31 height 20
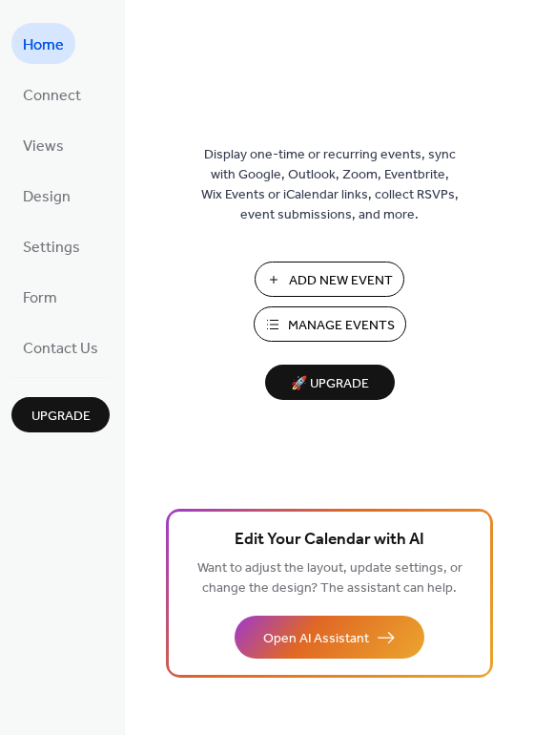
click at [284, 330] on button "Manage Events" at bounding box center [330, 323] width 153 height 35
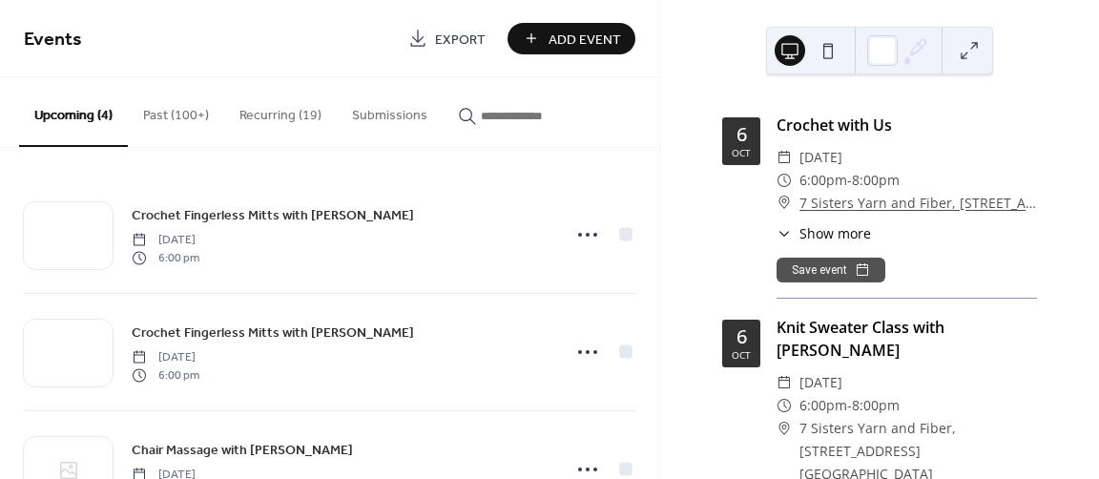
click at [261, 117] on button "Recurring (19)" at bounding box center [280, 111] width 113 height 68
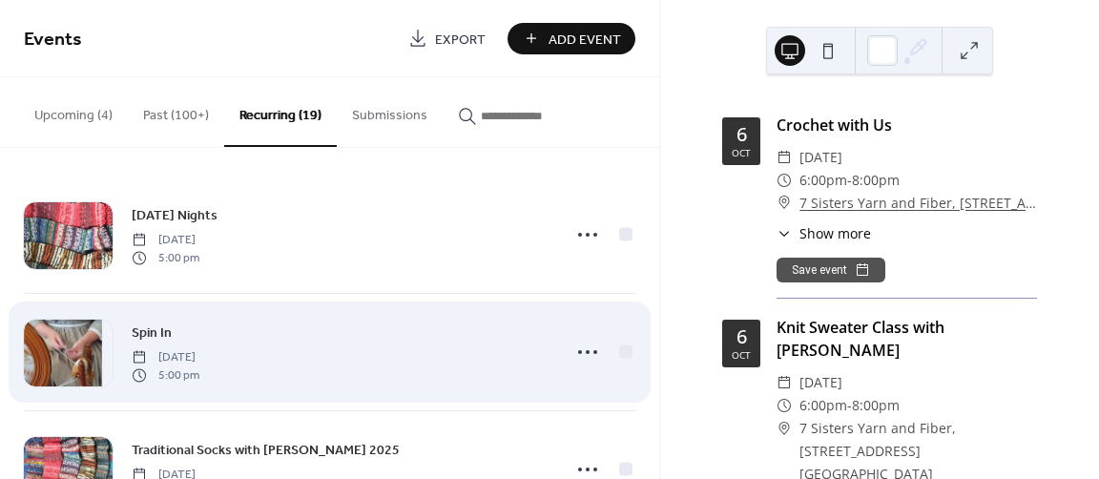
click at [153, 328] on span "Spin In" at bounding box center [152, 334] width 40 height 20
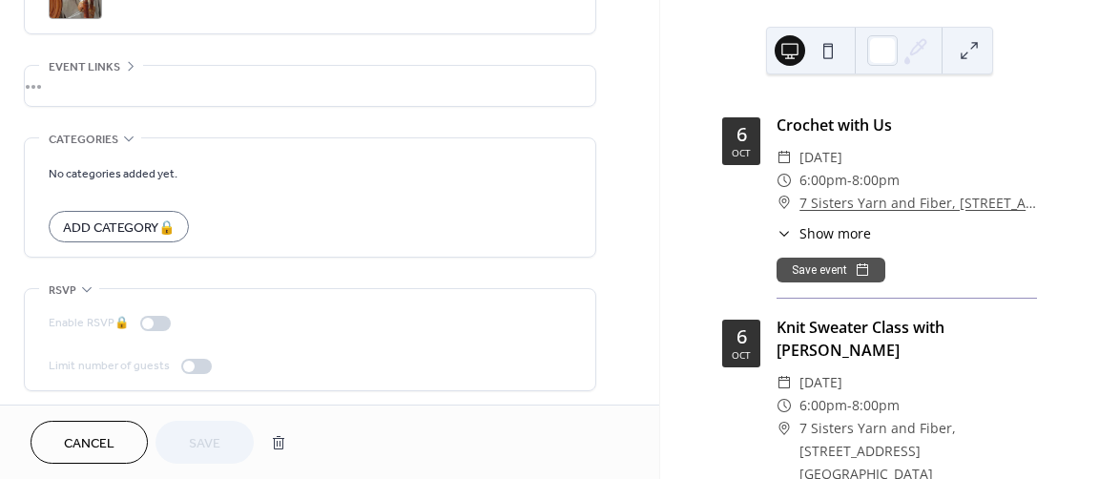
scroll to position [1359, 0]
click at [282, 444] on button "button" at bounding box center [278, 443] width 34 height 38
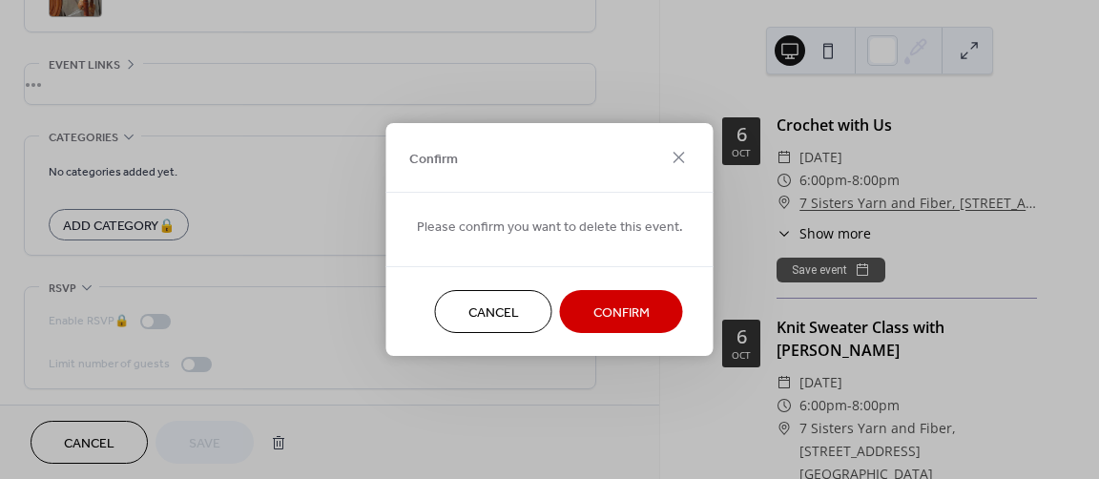
click at [603, 315] on span "Confirm" at bounding box center [622, 313] width 56 height 20
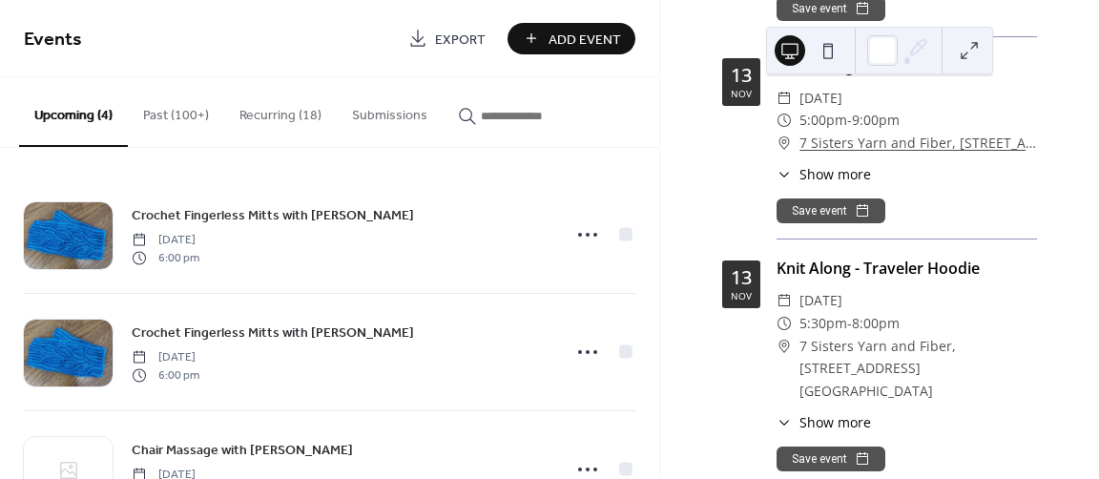
scroll to position [6967, 0]
